Goal: Information Seeking & Learning: Understand process/instructions

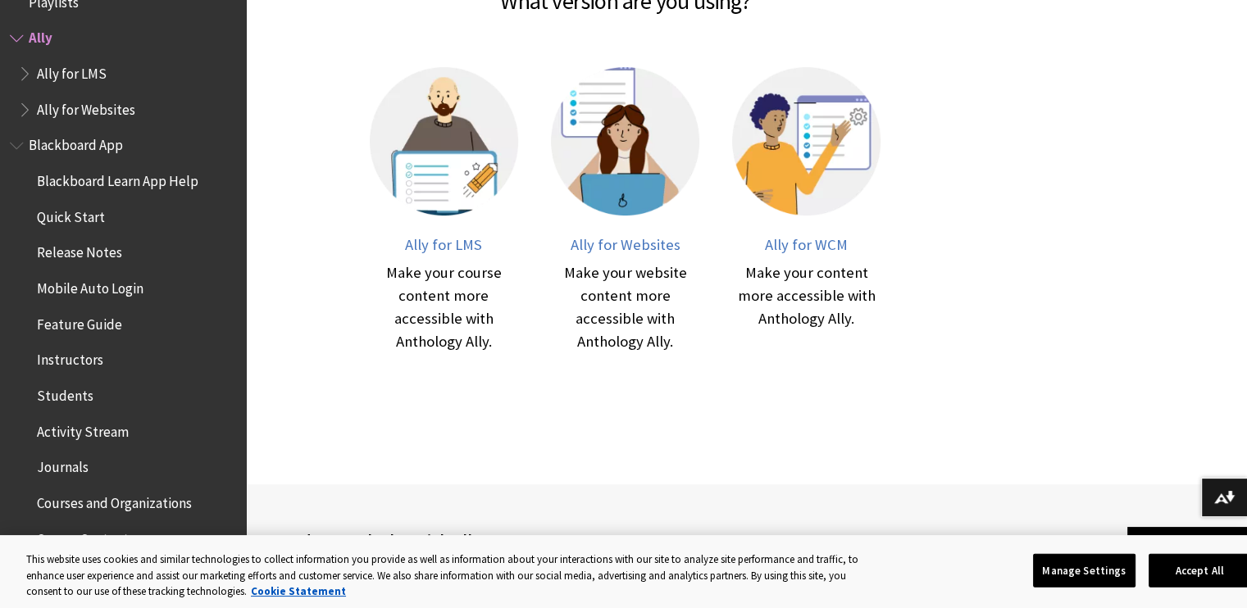
scroll to position [412, 0]
click at [433, 242] on span "Ally for LMS" at bounding box center [443, 243] width 77 height 19
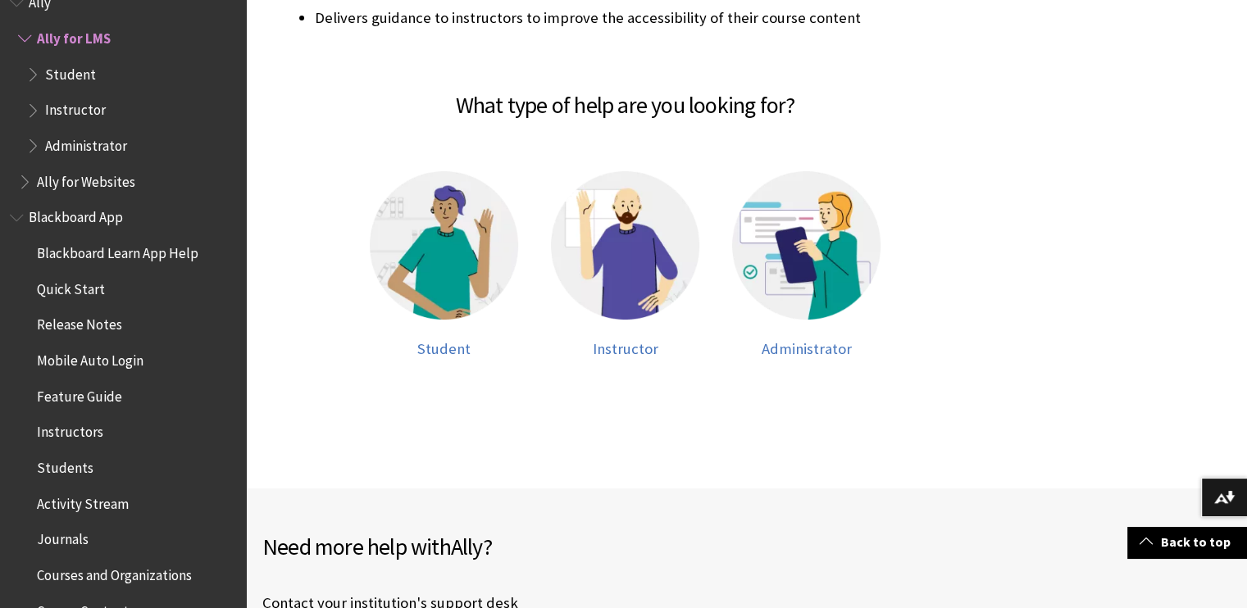
scroll to position [523, 0]
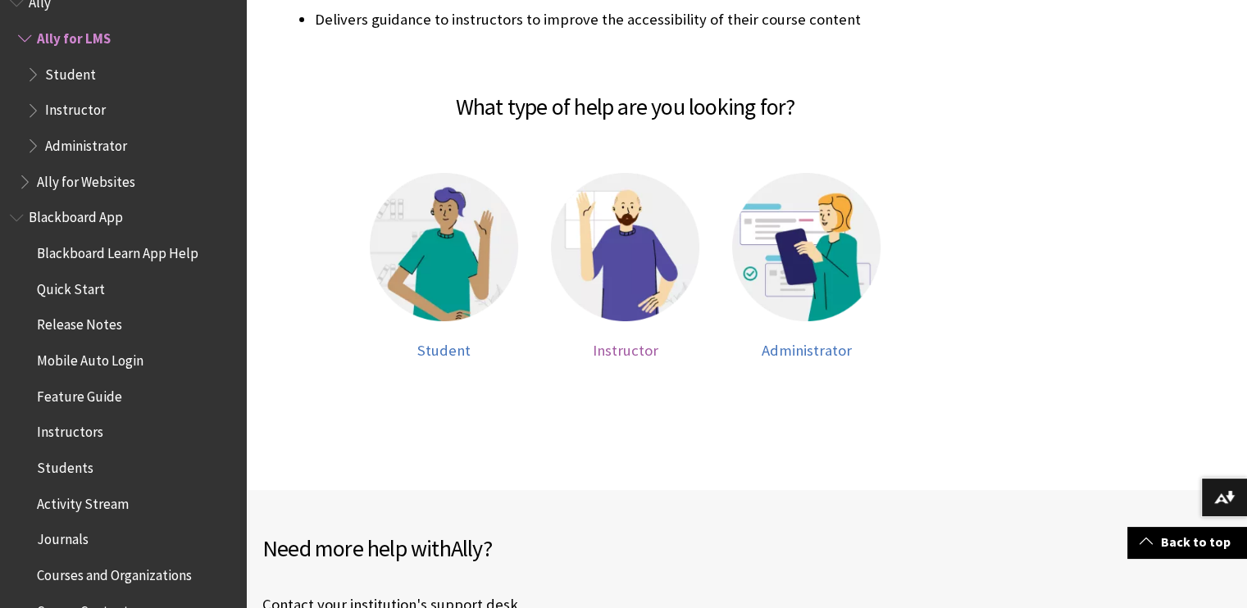
click at [614, 352] on span "Instructor" at bounding box center [626, 350] width 66 height 19
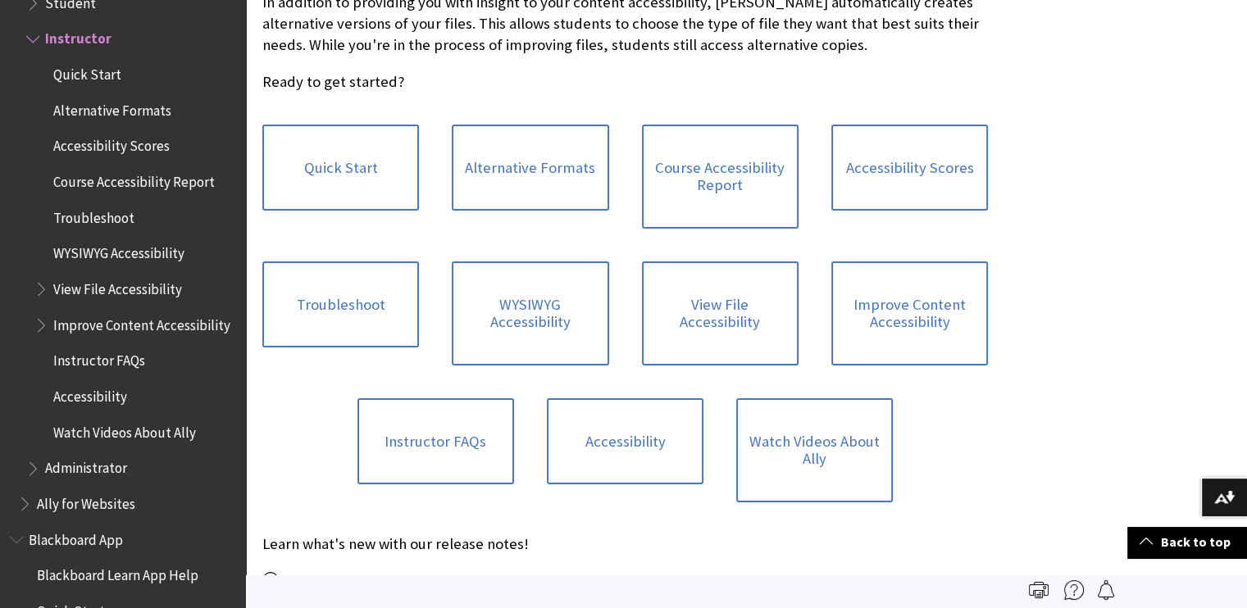
scroll to position [551, 0]
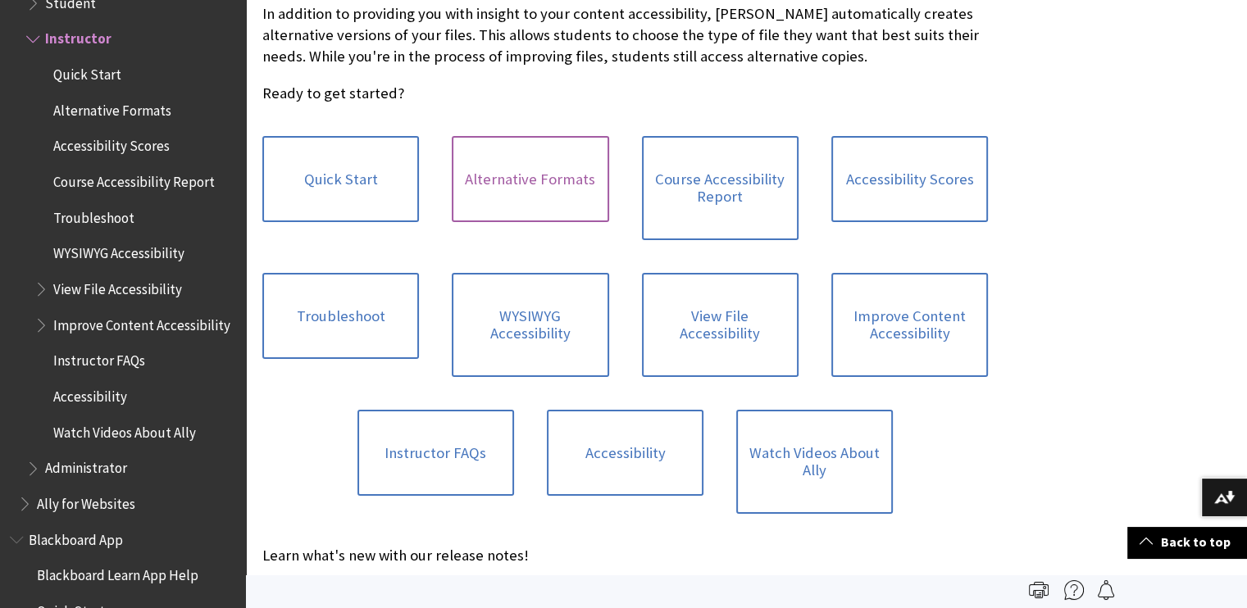
click at [523, 175] on link "Alternative Formats" at bounding box center [530, 179] width 157 height 87
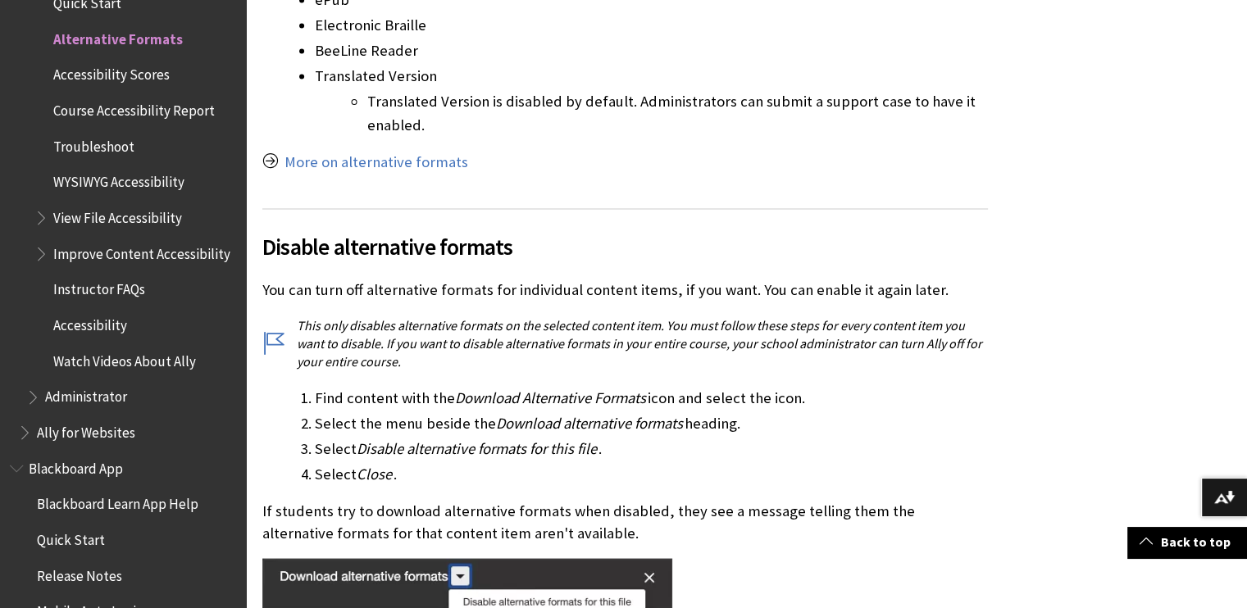
scroll to position [2904, 0]
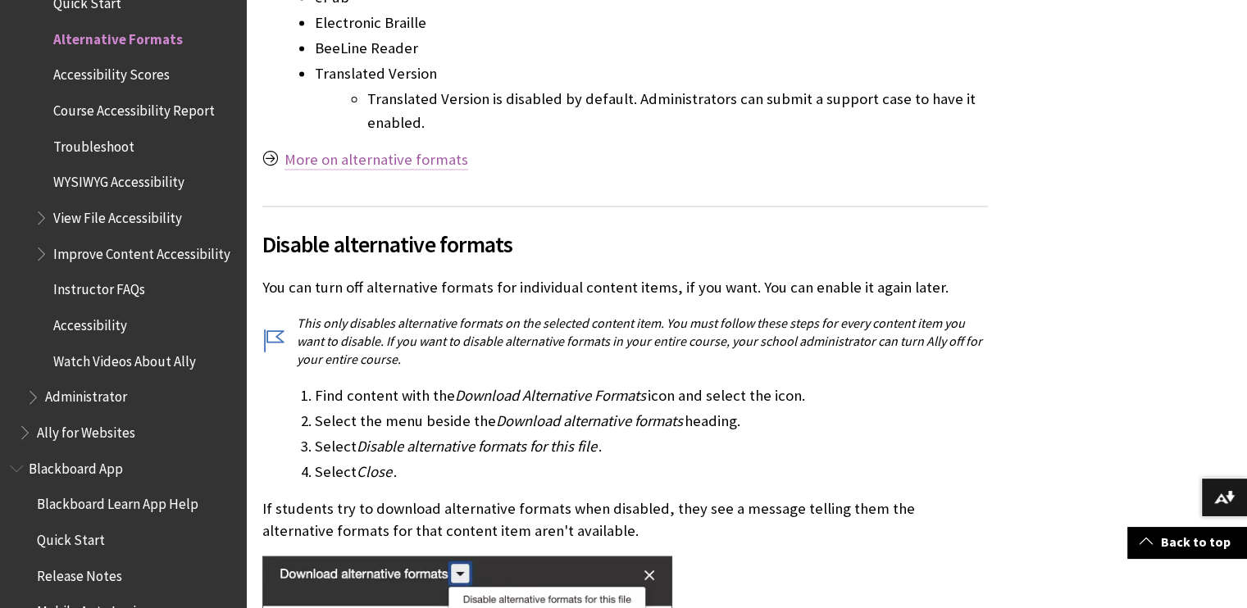
click at [435, 150] on link "More on alternative formats" at bounding box center [376, 160] width 184 height 20
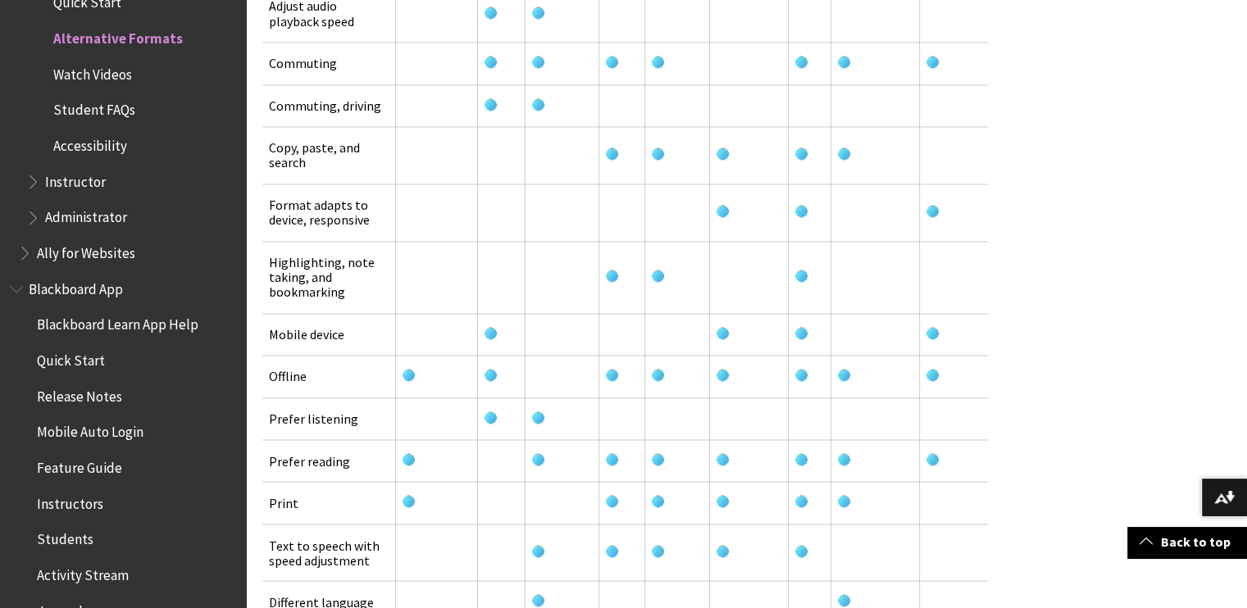
scroll to position [2684, 0]
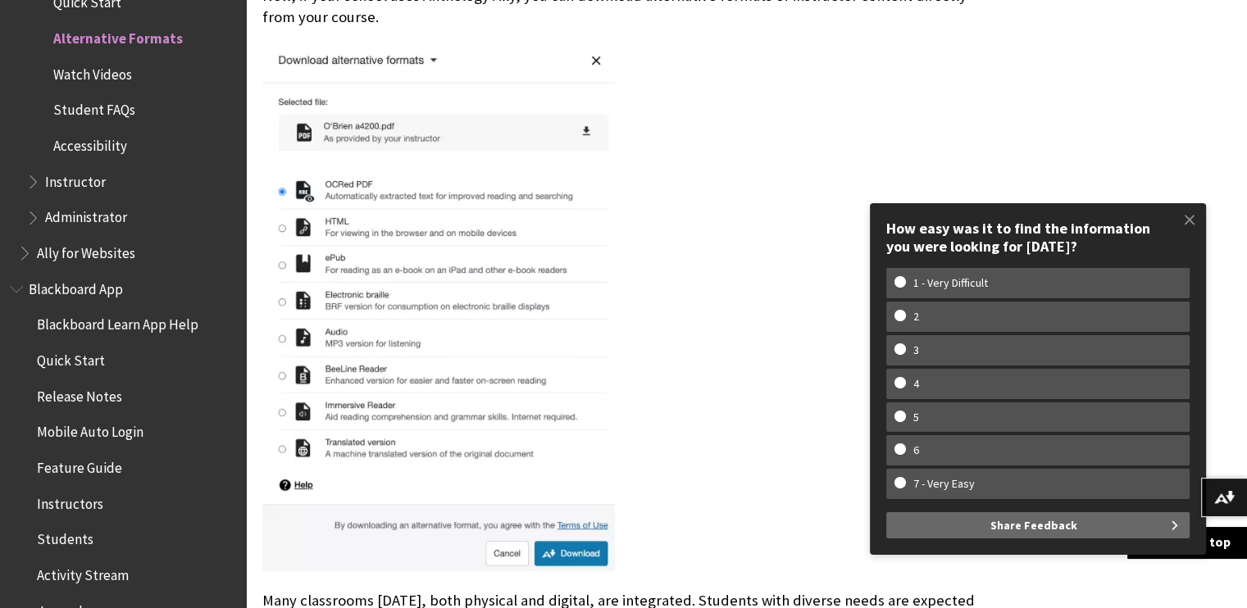
scroll to position [469, 0]
click at [1188, 216] on span at bounding box center [1189, 219] width 34 height 34
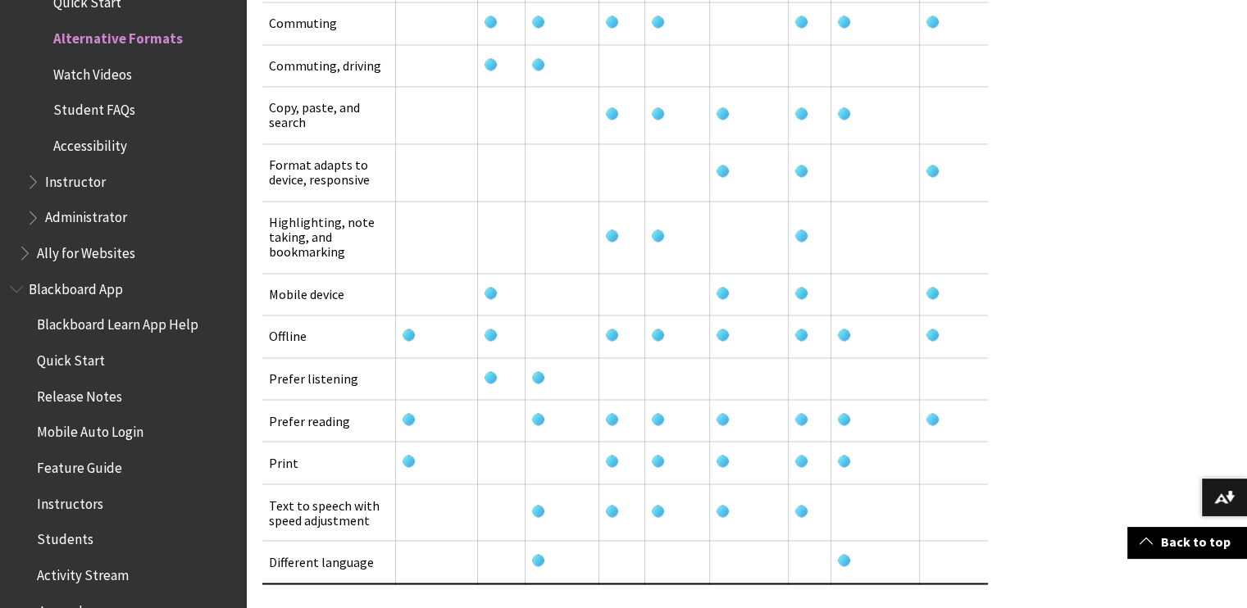
scroll to position [2713, 0]
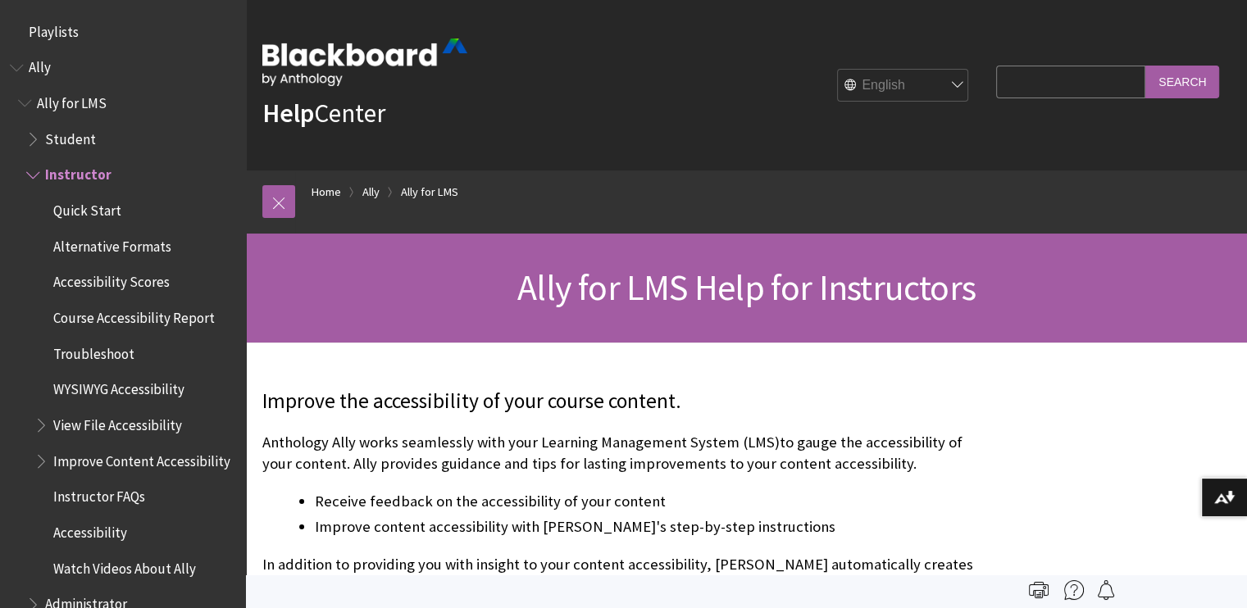
scroll to position [136, 0]
